Goal: Find specific page/section: Find specific page/section

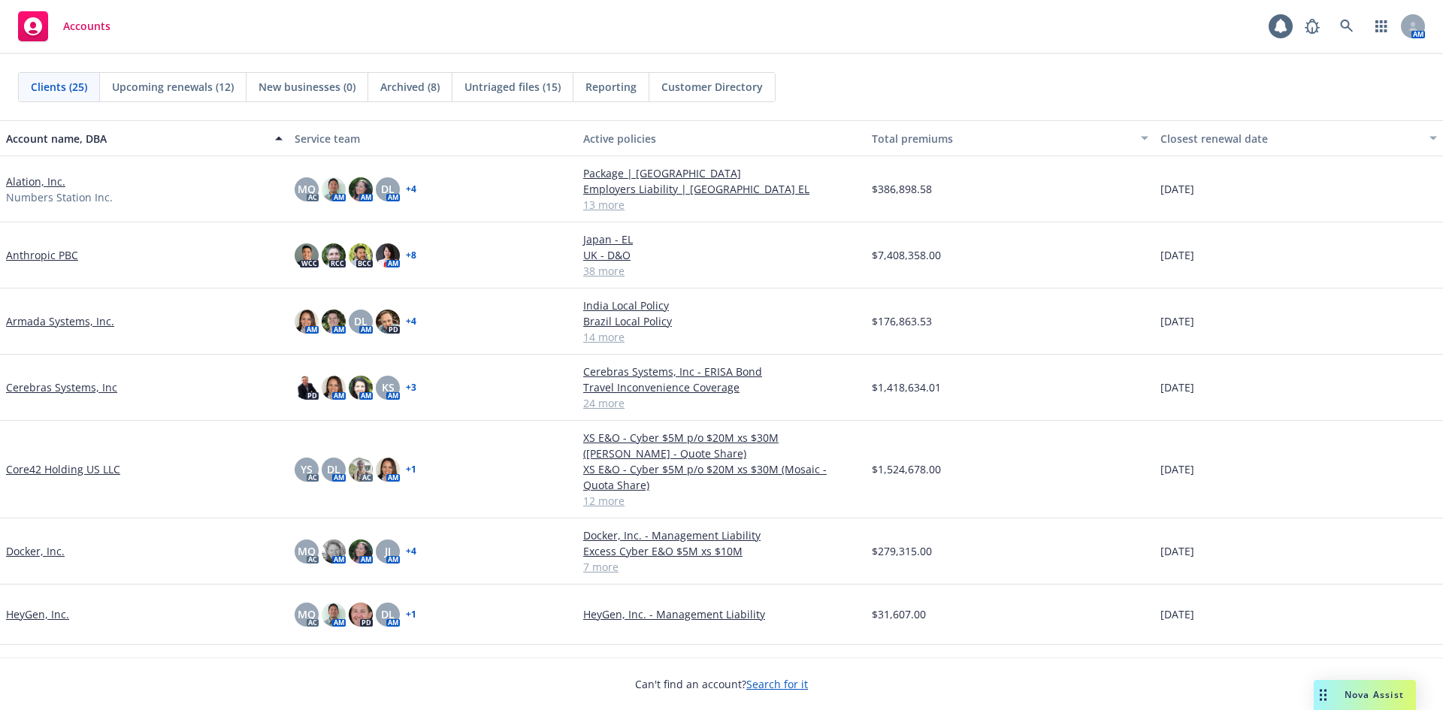
drag, startPoint x: 115, startPoint y: 120, endPoint x: 303, endPoint y: 166, distance: 193.6
click at [115, 119] on div "Clients (25) Upcoming renewals (12) New businesses (0) Archived (8) Untriaged f…" at bounding box center [721, 87] width 1443 height 66
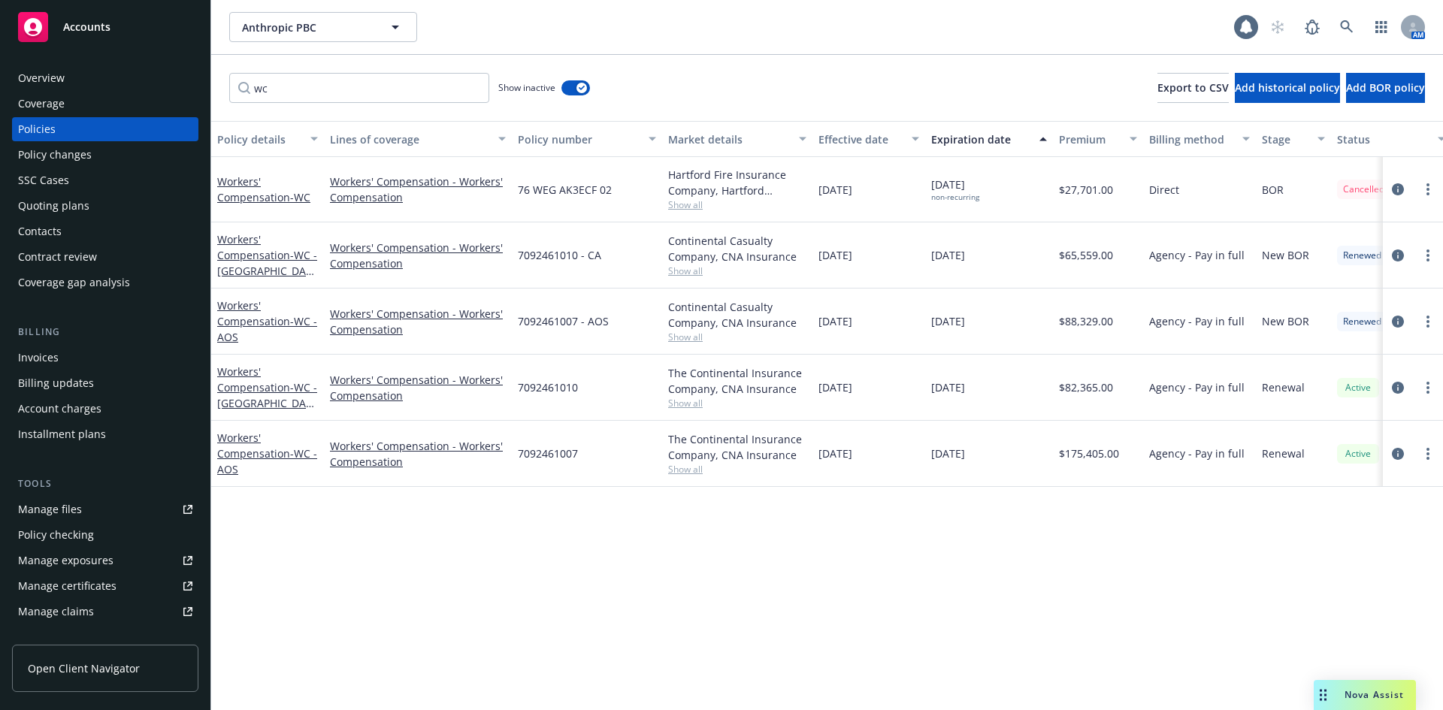
scroll to position [295, 0]
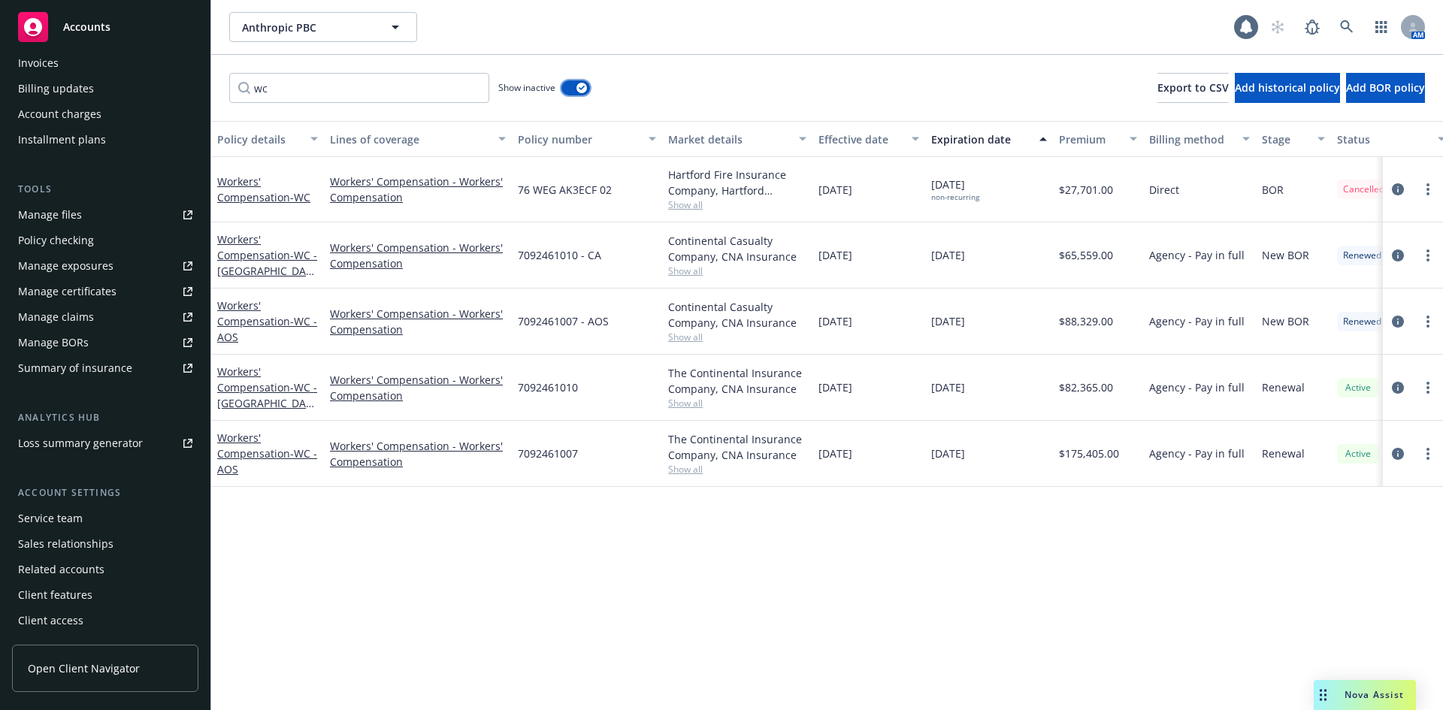
click at [582, 86] on icon "button" at bounding box center [582, 88] width 6 height 5
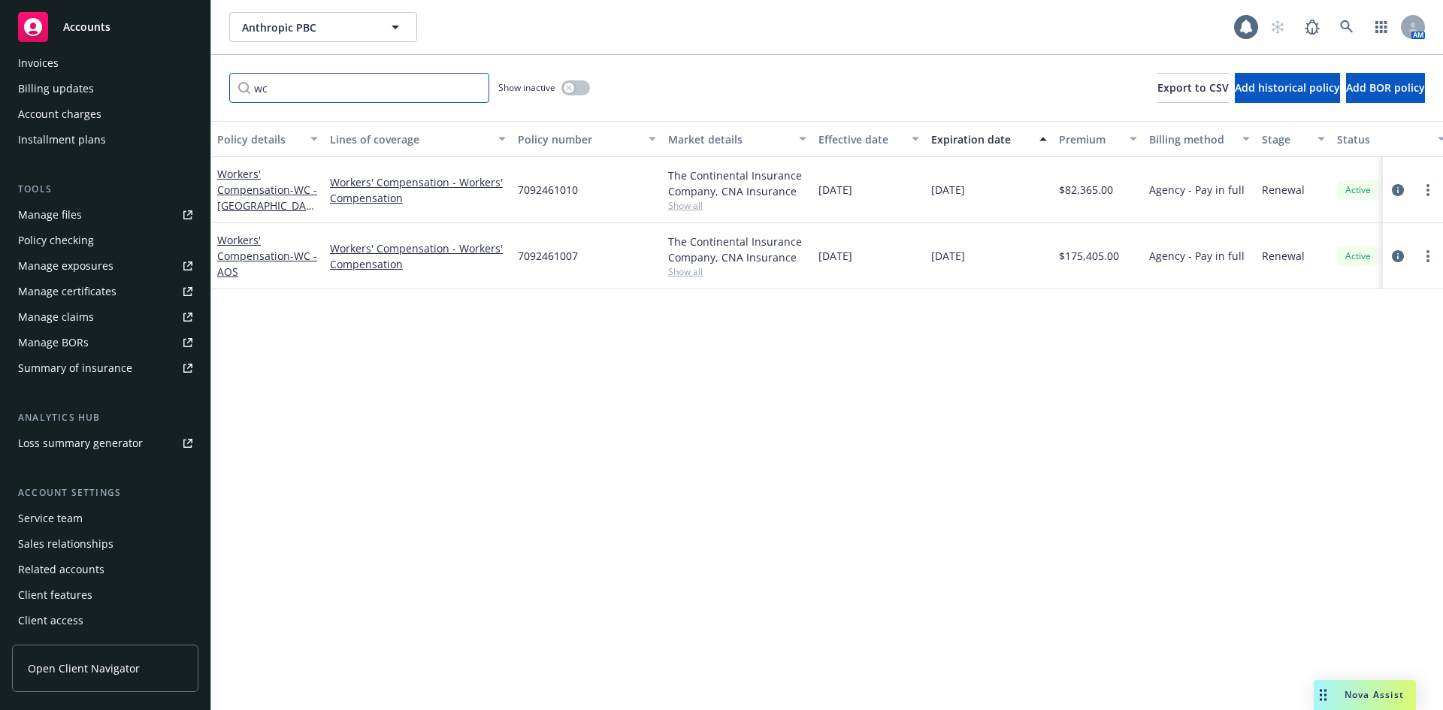
click at [468, 84] on input "wc" at bounding box center [359, 88] width 260 height 30
click at [477, 90] on input "wc" at bounding box center [359, 88] width 260 height 30
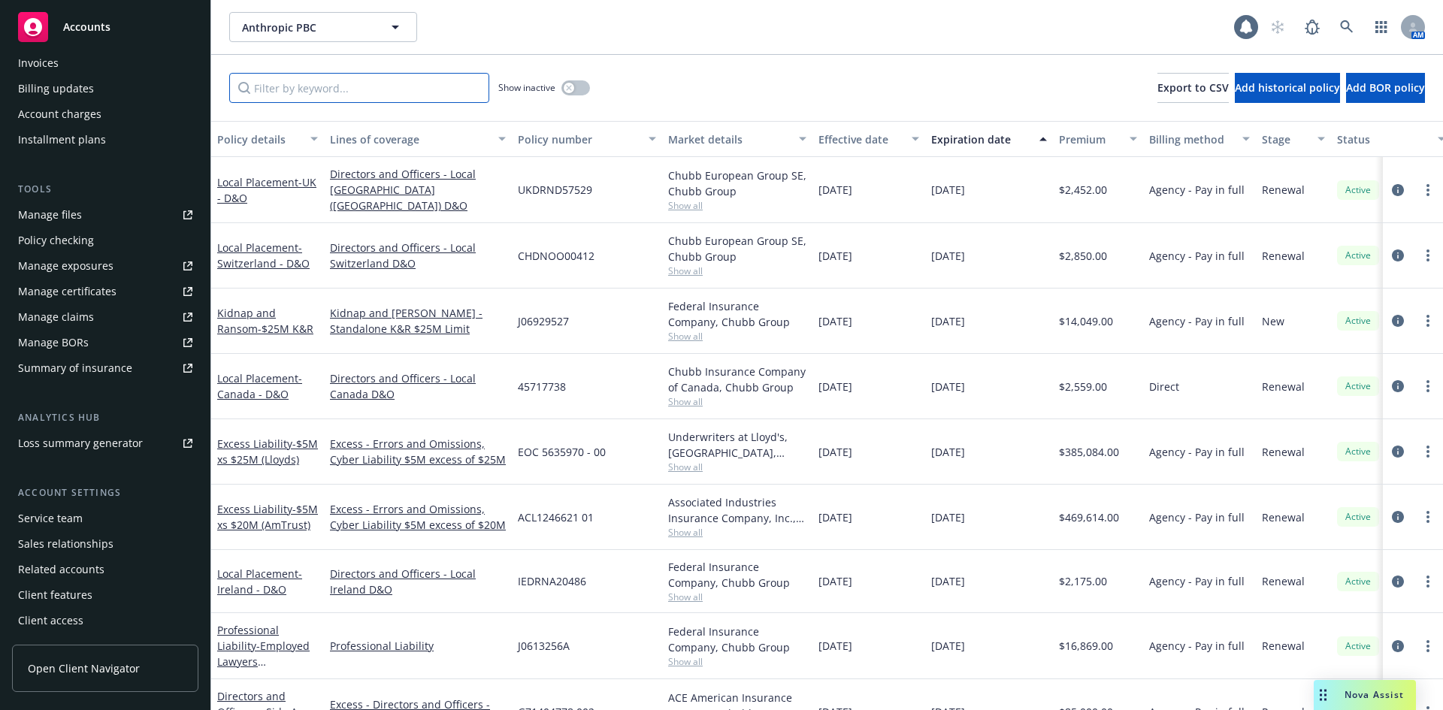
click at [463, 86] on input "Filter by keyword..." at bounding box center [359, 88] width 260 height 30
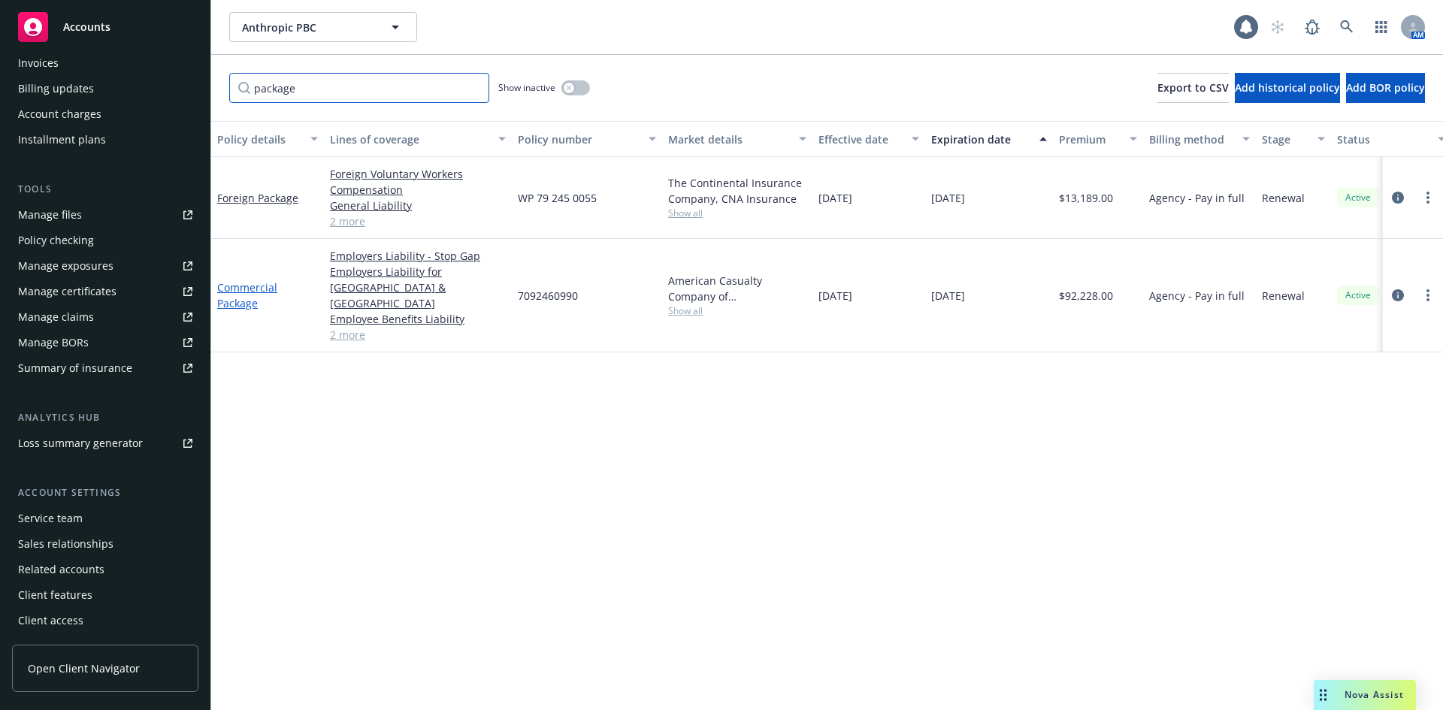
type input "package"
click at [238, 289] on link "Commercial Package" at bounding box center [247, 295] width 60 height 30
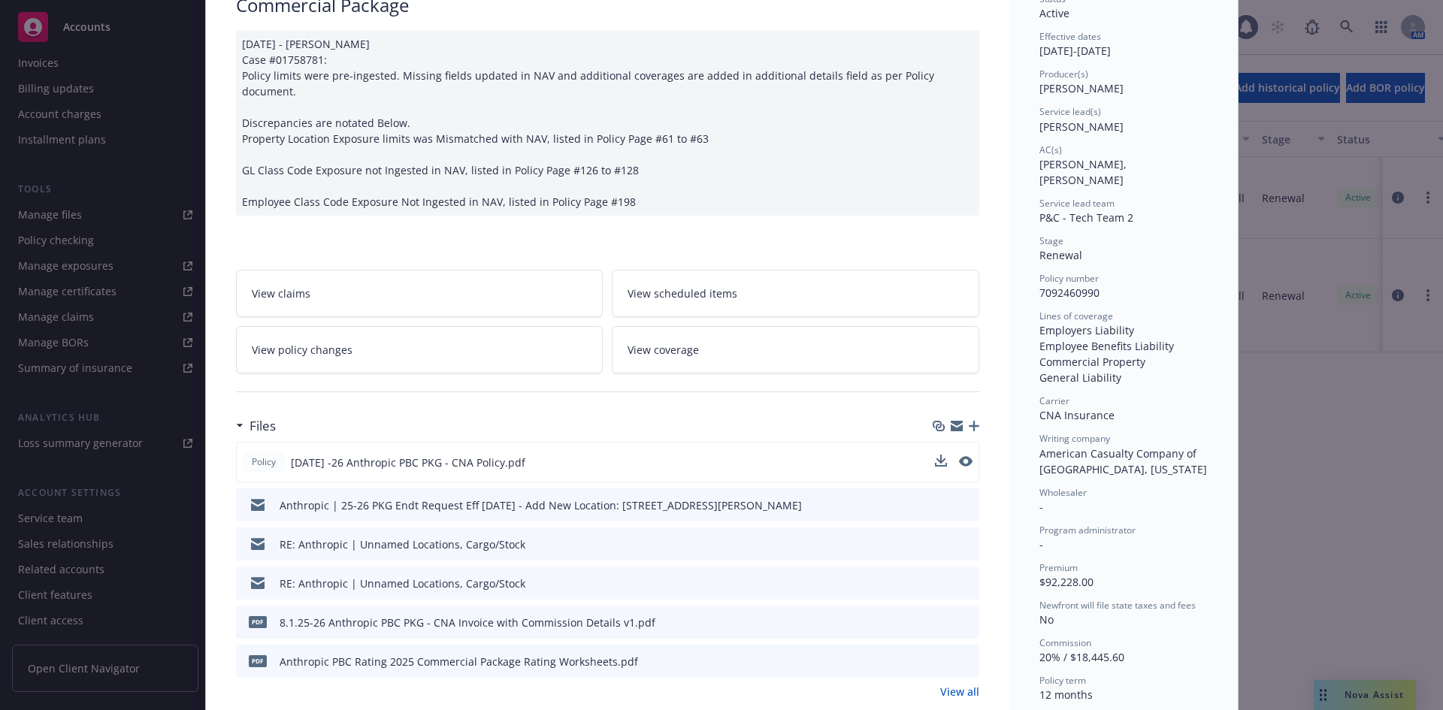
scroll to position [150, 0]
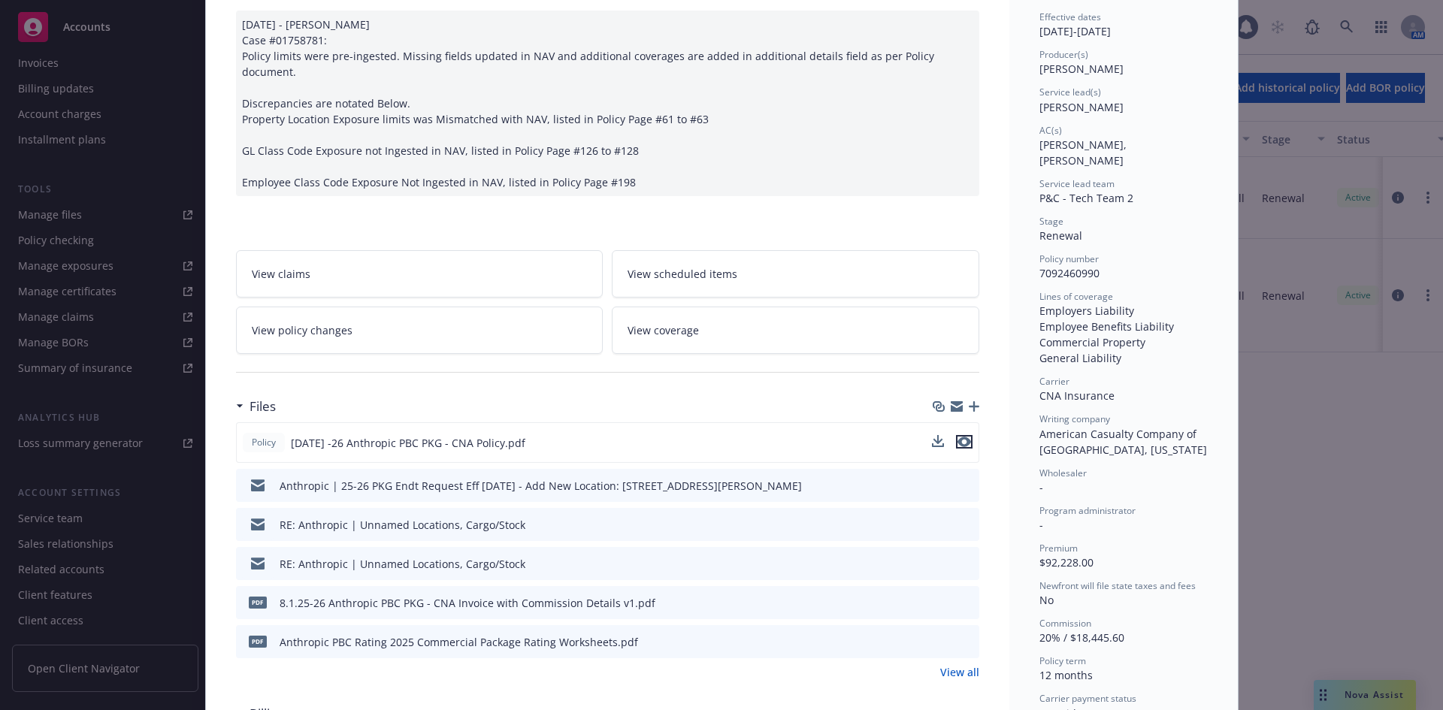
click at [958, 437] on icon "preview file" at bounding box center [965, 442] width 14 height 11
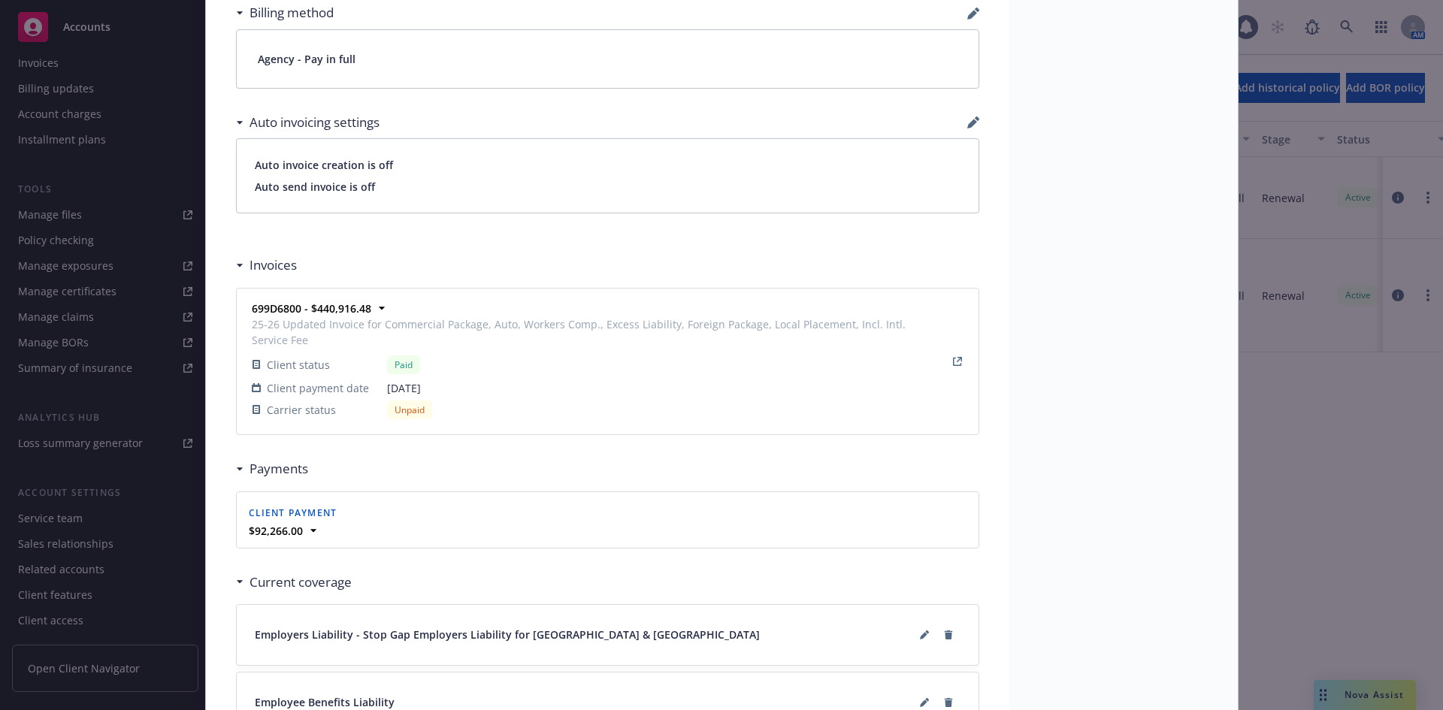
scroll to position [1684, 0]
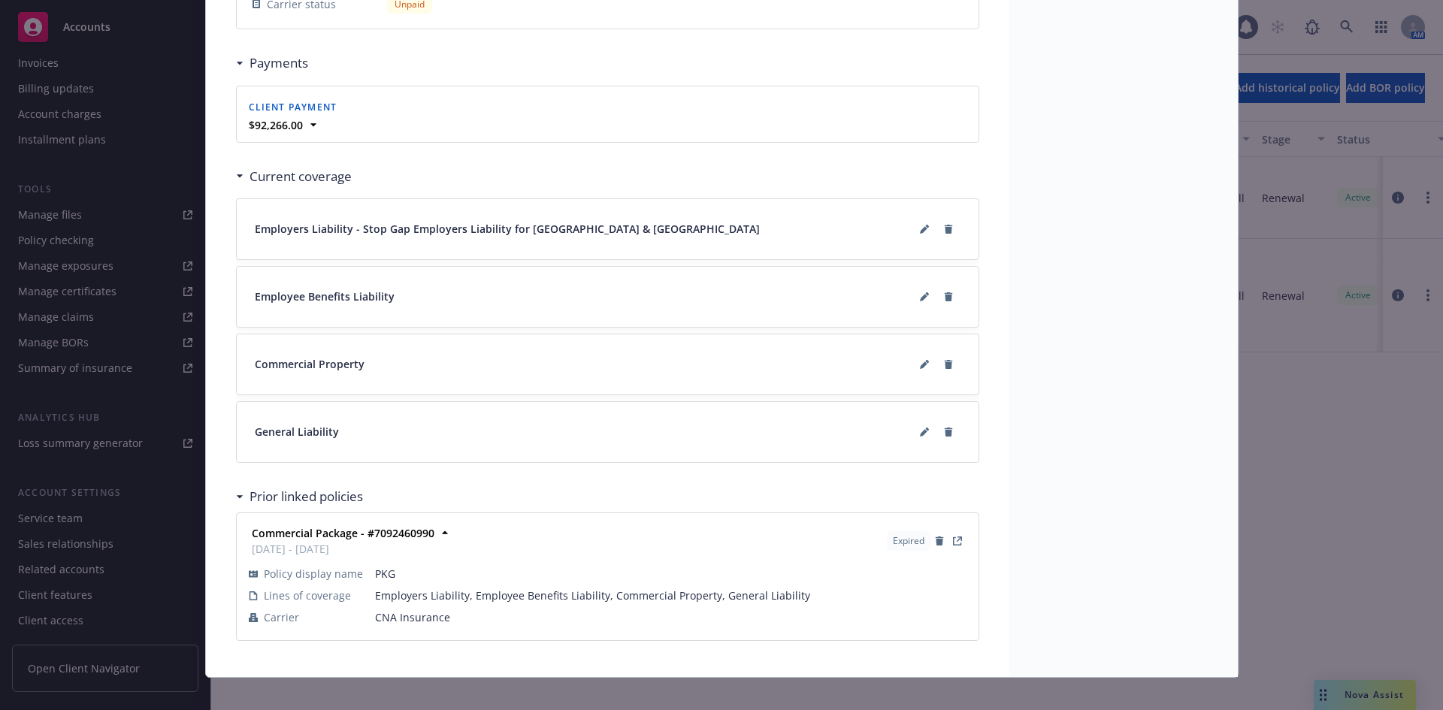
click at [1317, 452] on div "Policy Commercial Package 08/29/2025 - Sampath Vankayala Case #01758781: Policy…" at bounding box center [721, 355] width 1443 height 710
click at [920, 362] on icon at bounding box center [924, 366] width 8 height 8
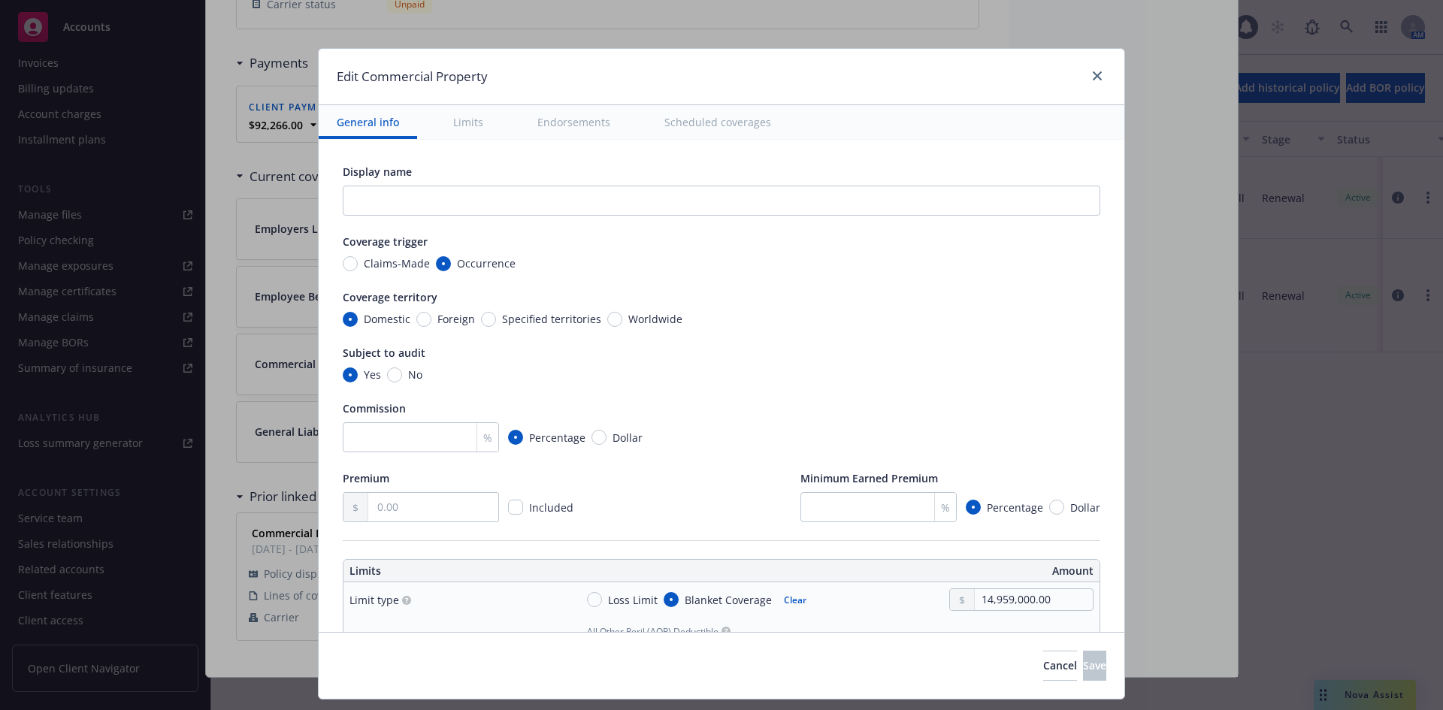
scroll to position [376, 0]
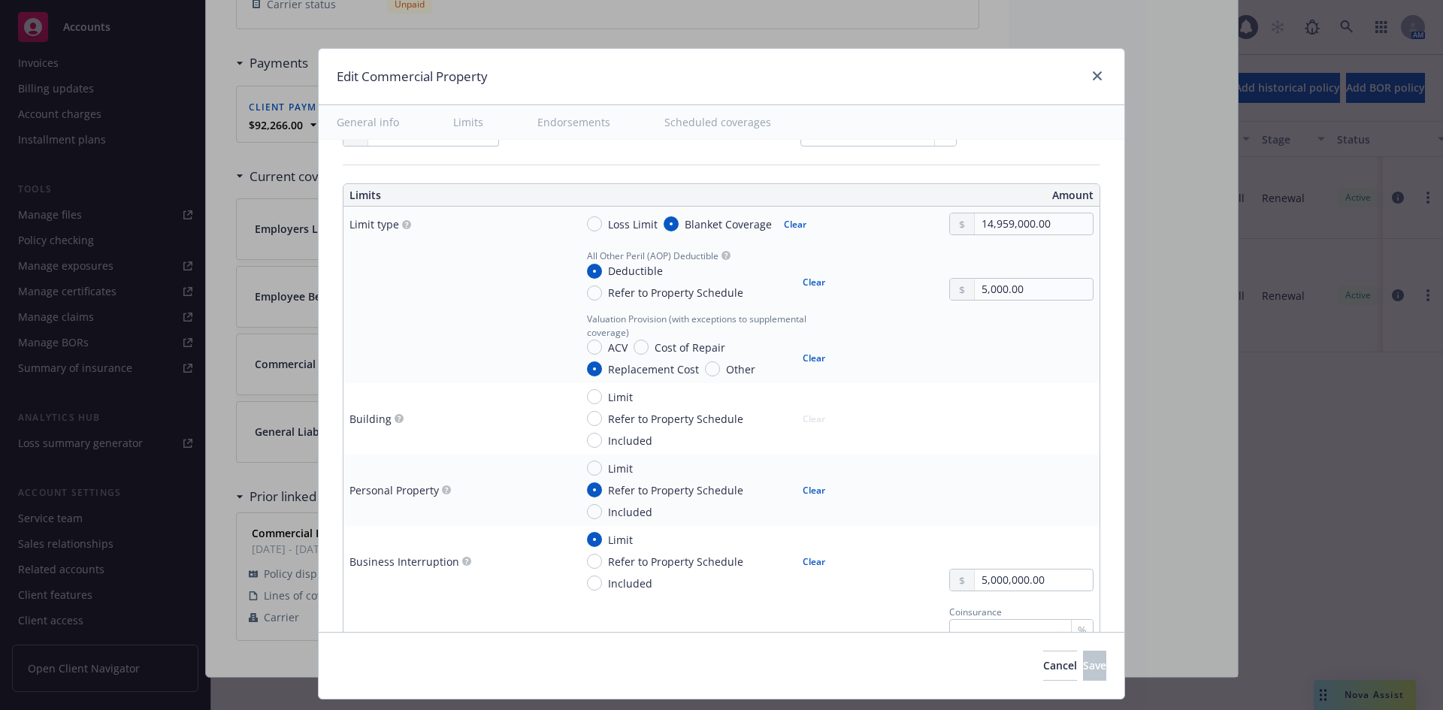
type textarea "x"
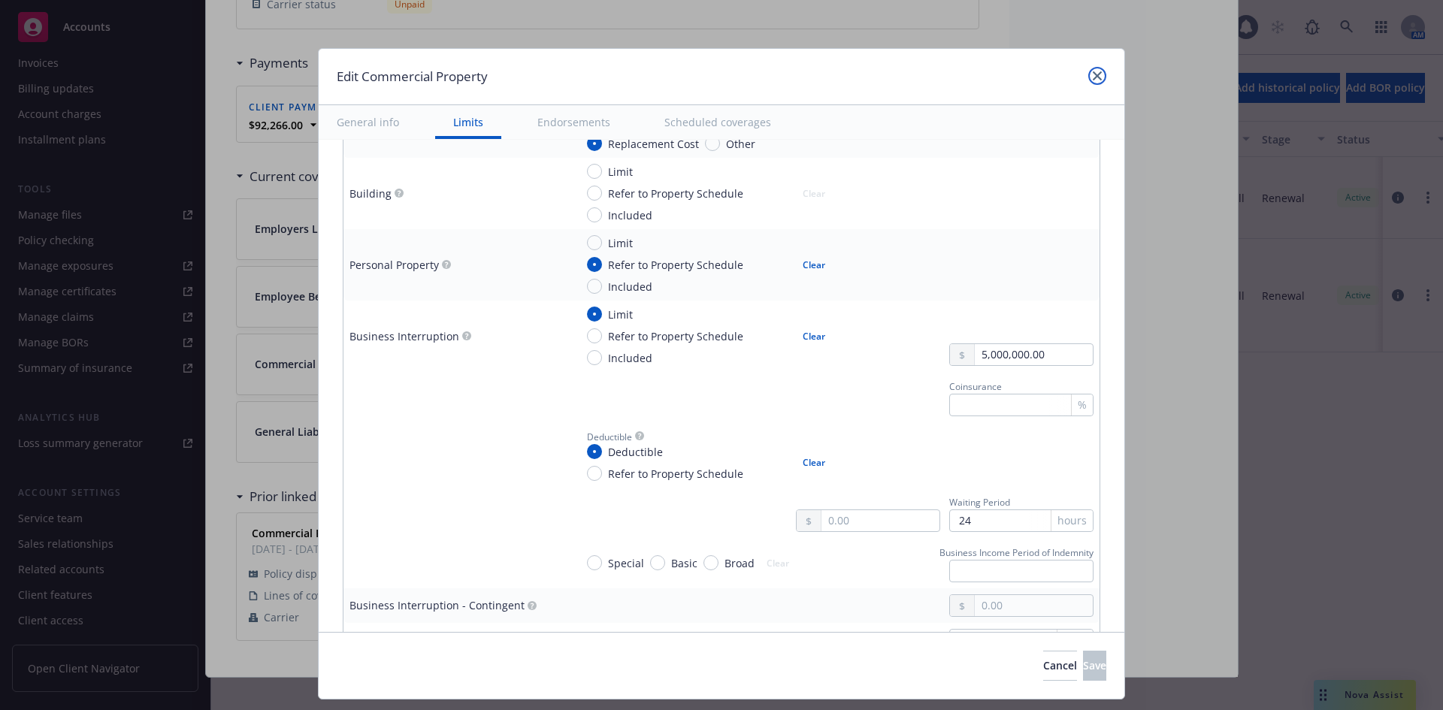
drag, startPoint x: 1091, startPoint y: 71, endPoint x: 835, endPoint y: 4, distance: 264.9
click at [1091, 71] on link "close" at bounding box center [1097, 76] width 18 height 18
